Goal: Navigation & Orientation: Find specific page/section

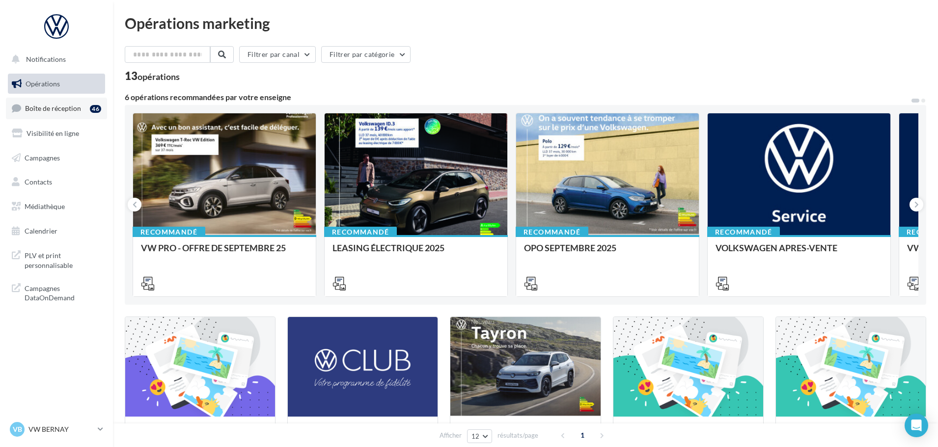
click at [82, 108] on link "Boîte de réception 46" at bounding box center [56, 108] width 101 height 21
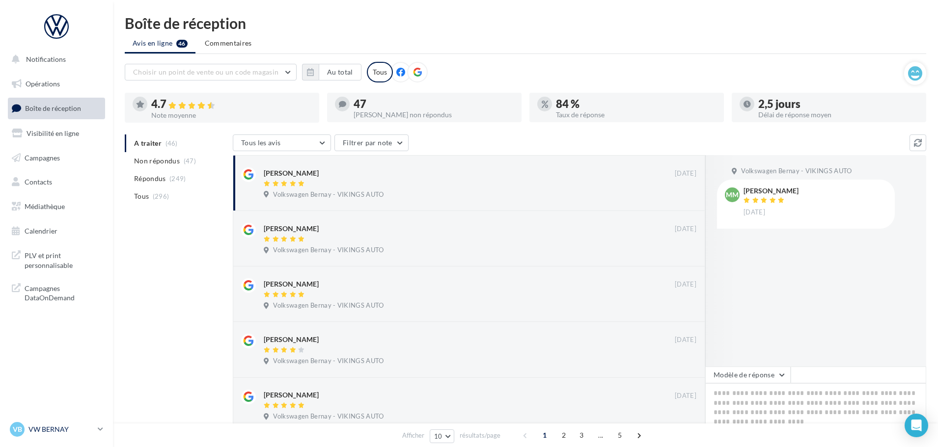
click at [47, 430] on p "VW BERNAY" at bounding box center [60, 430] width 65 height 10
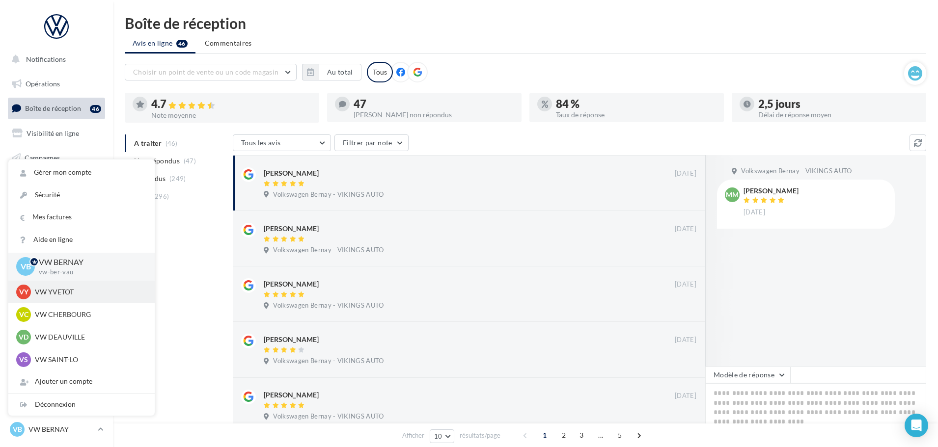
click at [73, 293] on p "VW YVETOT" at bounding box center [89, 292] width 108 height 10
